Goal: Task Accomplishment & Management: Manage account settings

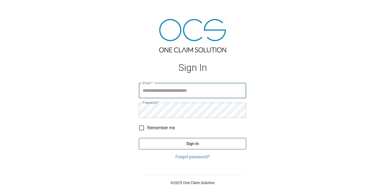
type input "**********"
click at [191, 145] on button "Sign In" at bounding box center [192, 143] width 107 height 11
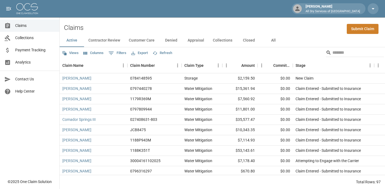
click at [45, 47] on span "Payment Tracking" at bounding box center [35, 50] width 40 height 6
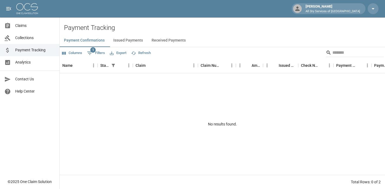
click at [35, 63] on span "Analytics" at bounding box center [35, 62] width 40 height 6
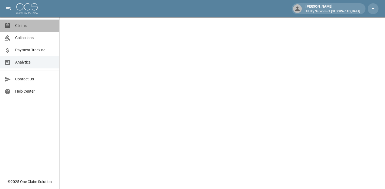
click at [18, 26] on span "Claims" at bounding box center [35, 26] width 40 height 6
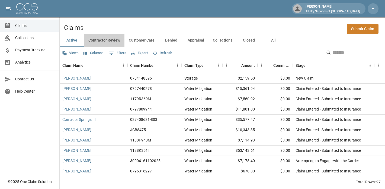
click at [101, 35] on button "Contractor Review" at bounding box center [104, 40] width 40 height 13
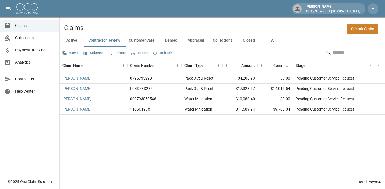
click at [24, 62] on span "Analytics" at bounding box center [35, 62] width 40 height 6
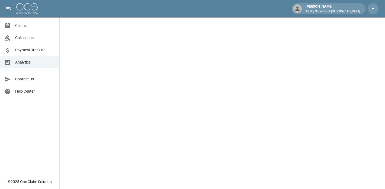
click at [29, 25] on span "Claims" at bounding box center [35, 26] width 40 height 6
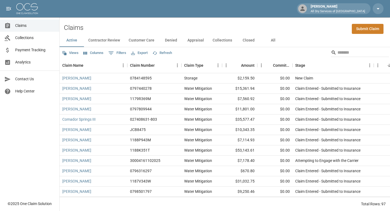
drag, startPoint x: 154, startPoint y: 54, endPoint x: 197, endPoint y: 45, distance: 43.3
click at [157, 54] on div "Views Columns 0 Filters Export Refresh" at bounding box center [225, 52] width 330 height 11
click at [248, 39] on button "Closed" at bounding box center [248, 40] width 24 height 13
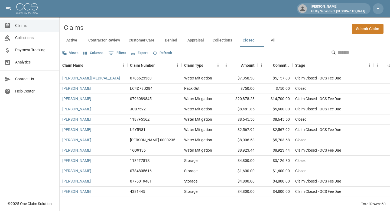
click at [70, 43] on button "Active" at bounding box center [72, 40] width 24 height 13
